Goal: Complete application form

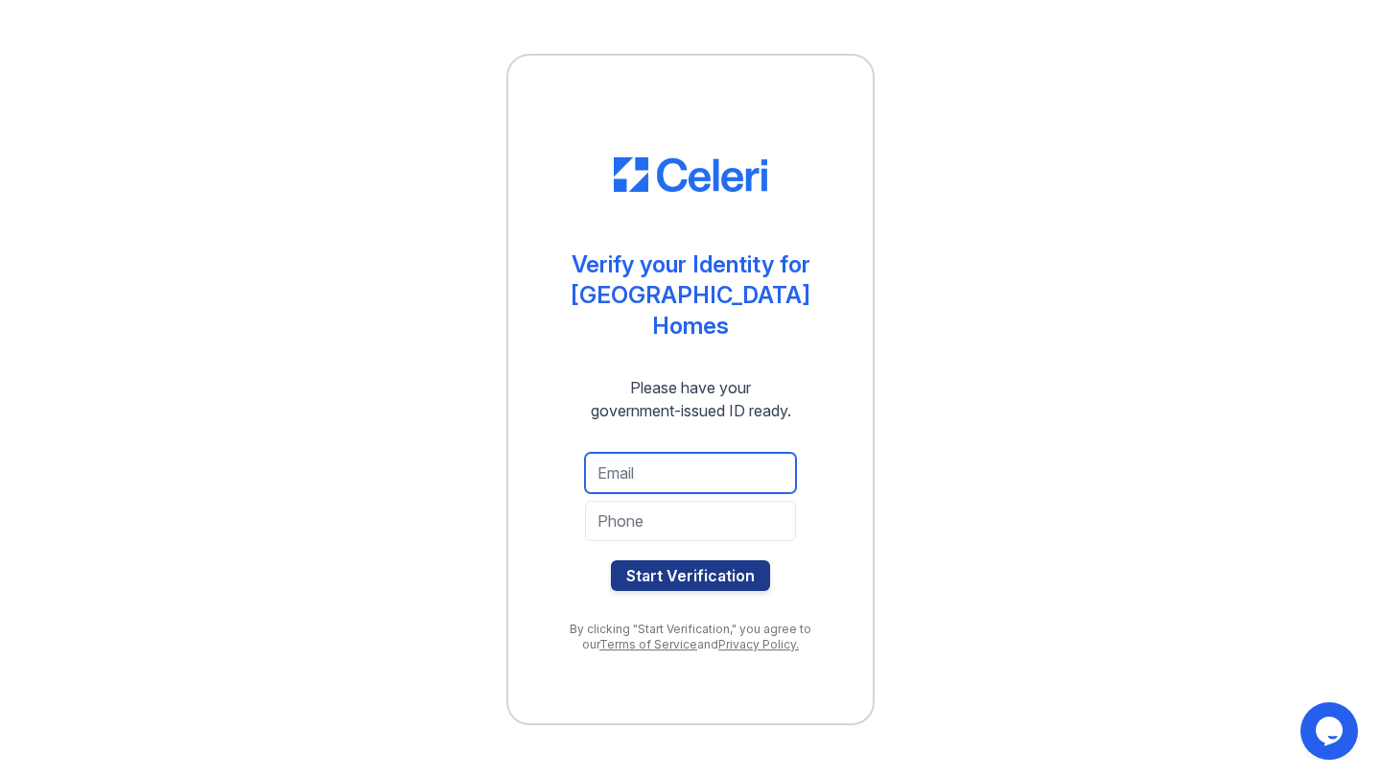
click at [672, 483] on input "email" at bounding box center [690, 473] width 211 height 40
type input "[EMAIL_ADDRESS][DOMAIN_NAME]"
click at [692, 530] on input "tel" at bounding box center [690, 521] width 211 height 40
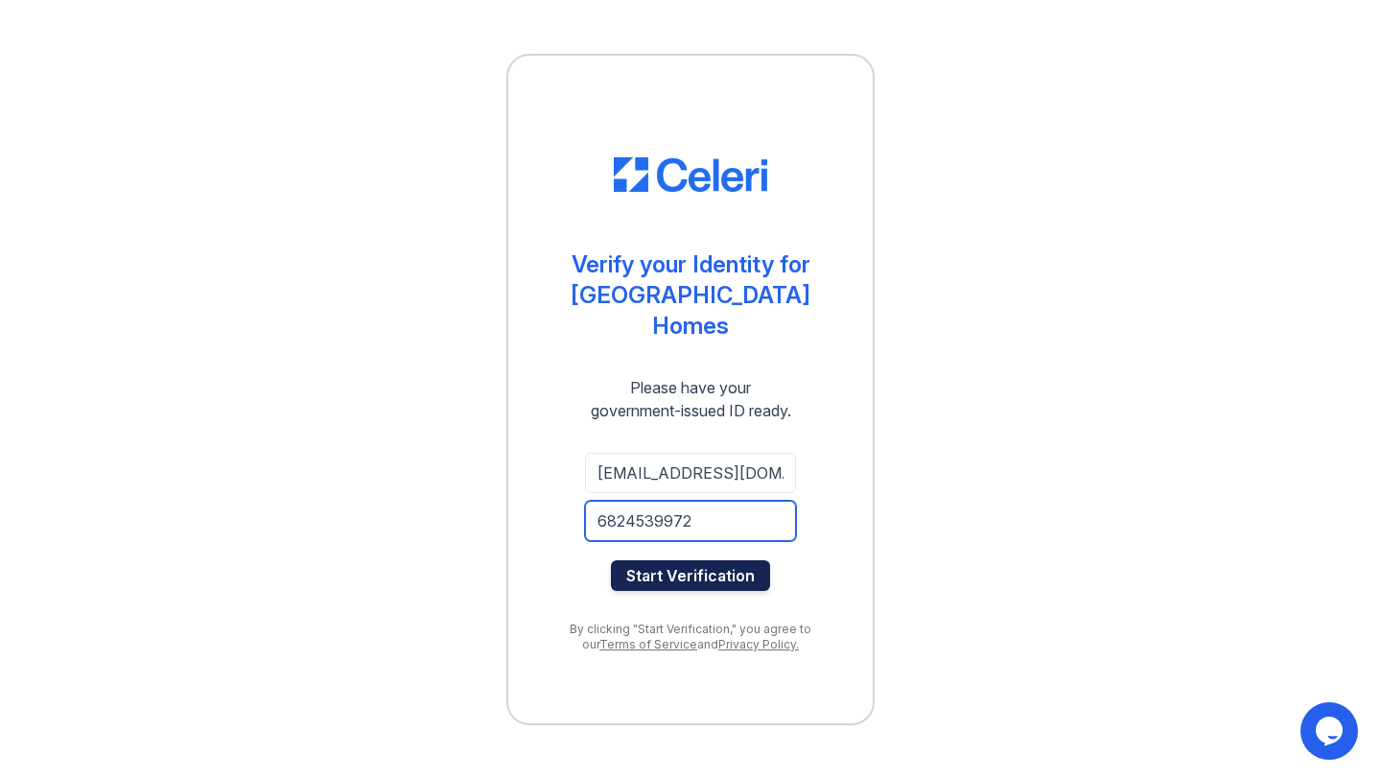
type input "6824539972"
click at [692, 571] on button "Start Verification" at bounding box center [690, 575] width 159 height 31
